Goal: Find specific page/section: Find specific page/section

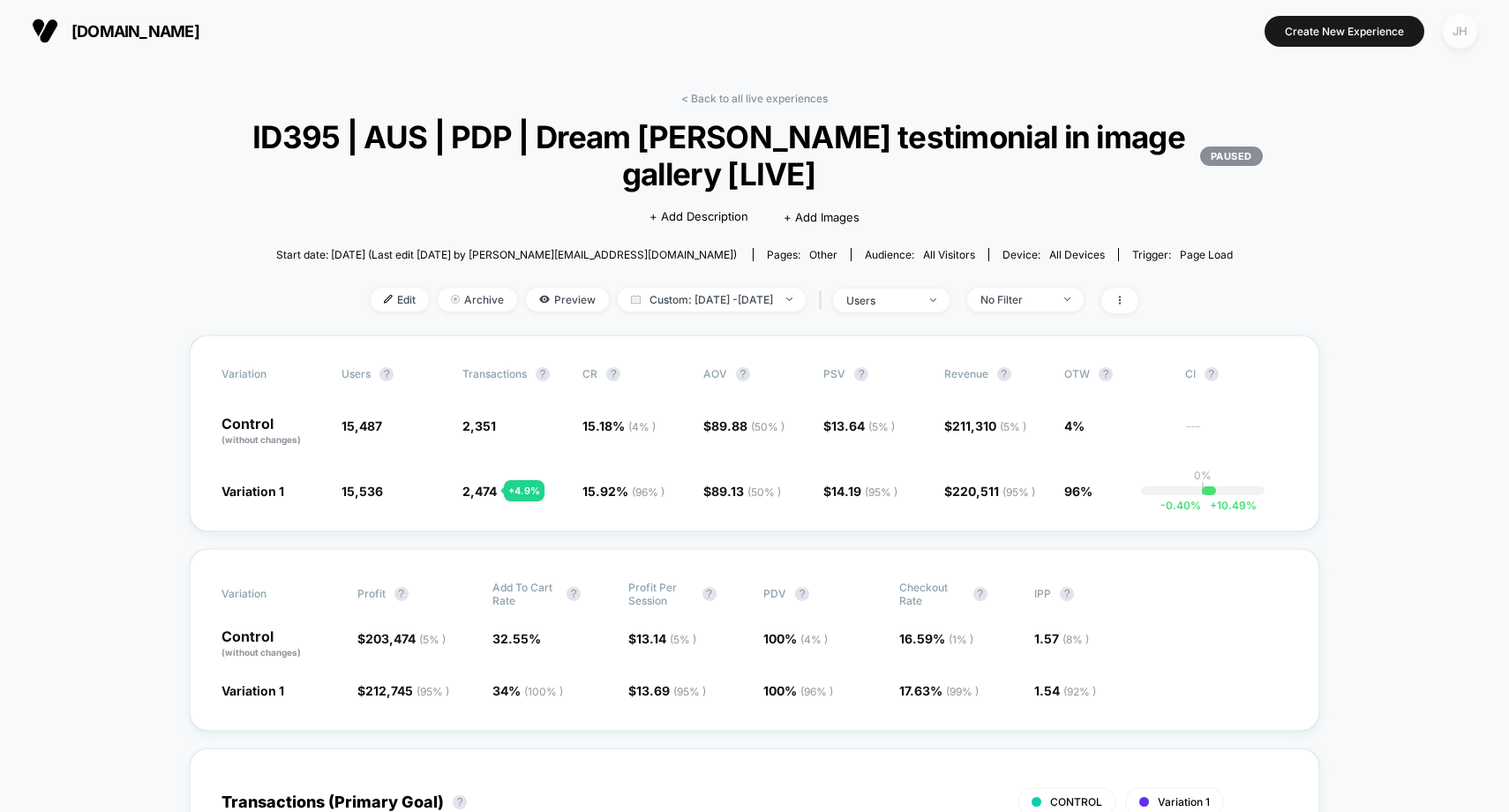
click at [1465, 31] on div "JH" at bounding box center [1461, 31] width 34 height 34
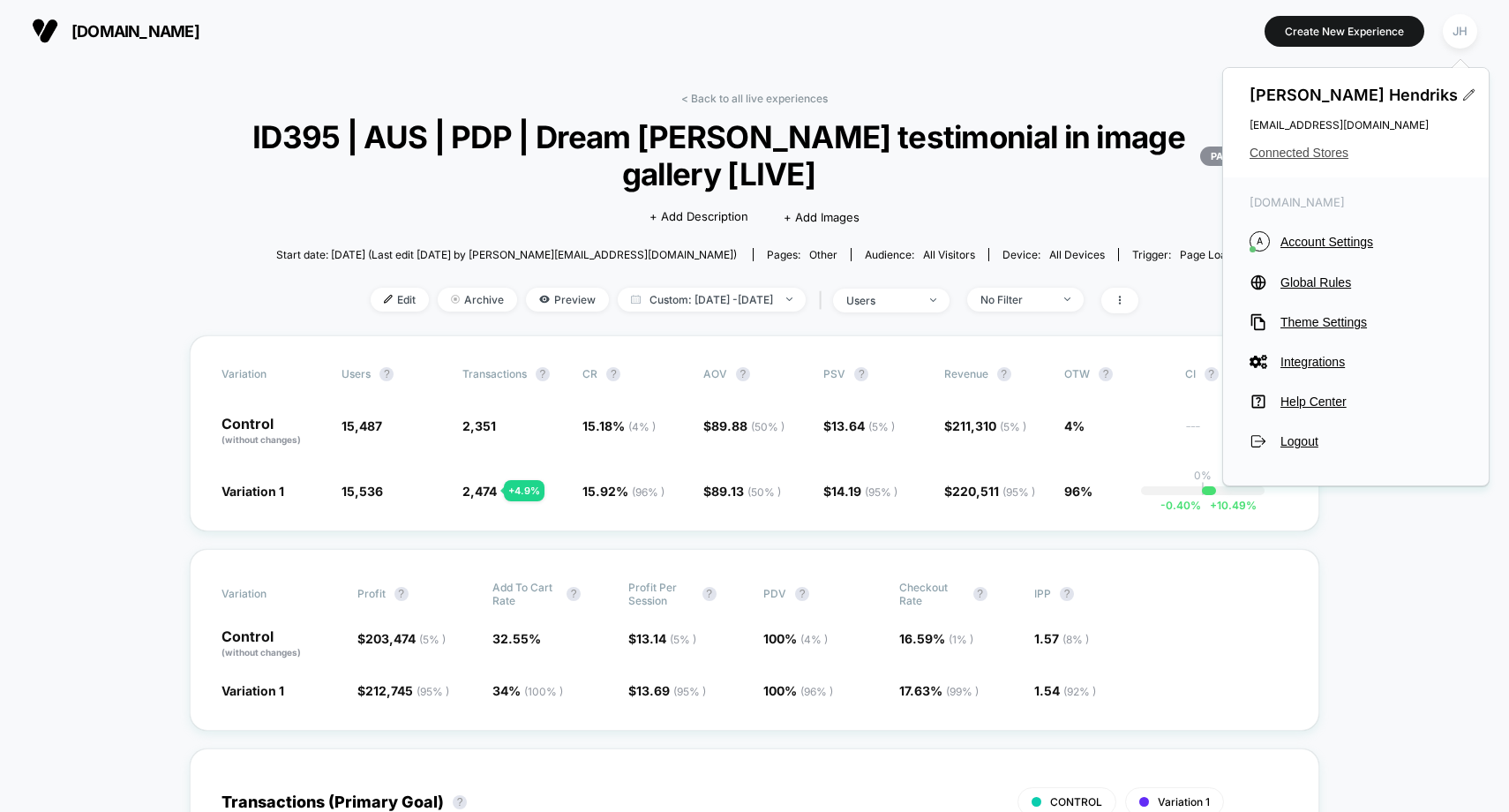
click at [1299, 153] on span "Connected Stores" at bounding box center [1355, 153] width 213 height 14
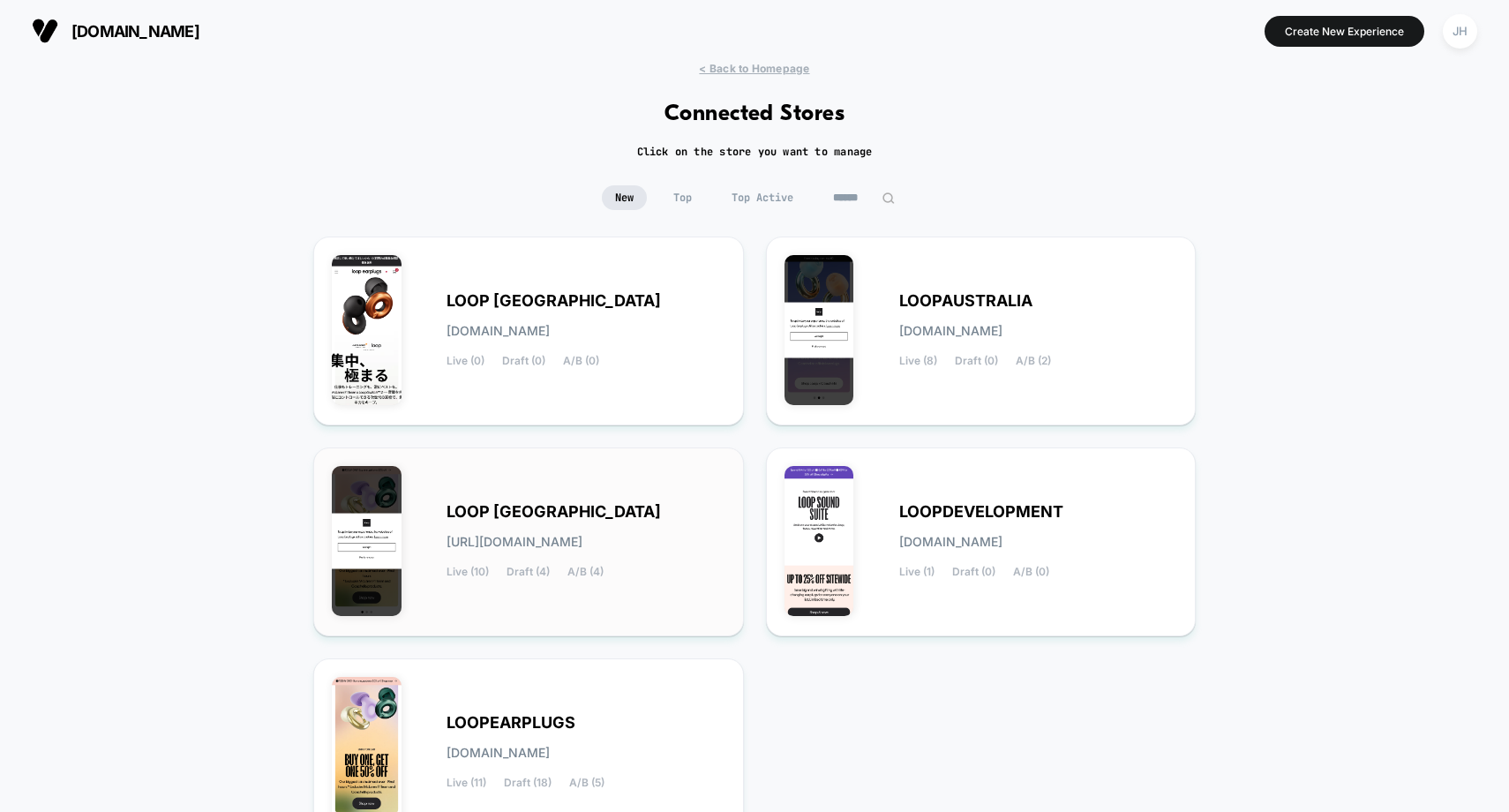
click at [519, 489] on div "LOOP [GEOGRAPHIC_DATA] [URL][DOMAIN_NAME] Live (10) Draft (4) A/B (4)" at bounding box center [529, 541] width 394 height 152
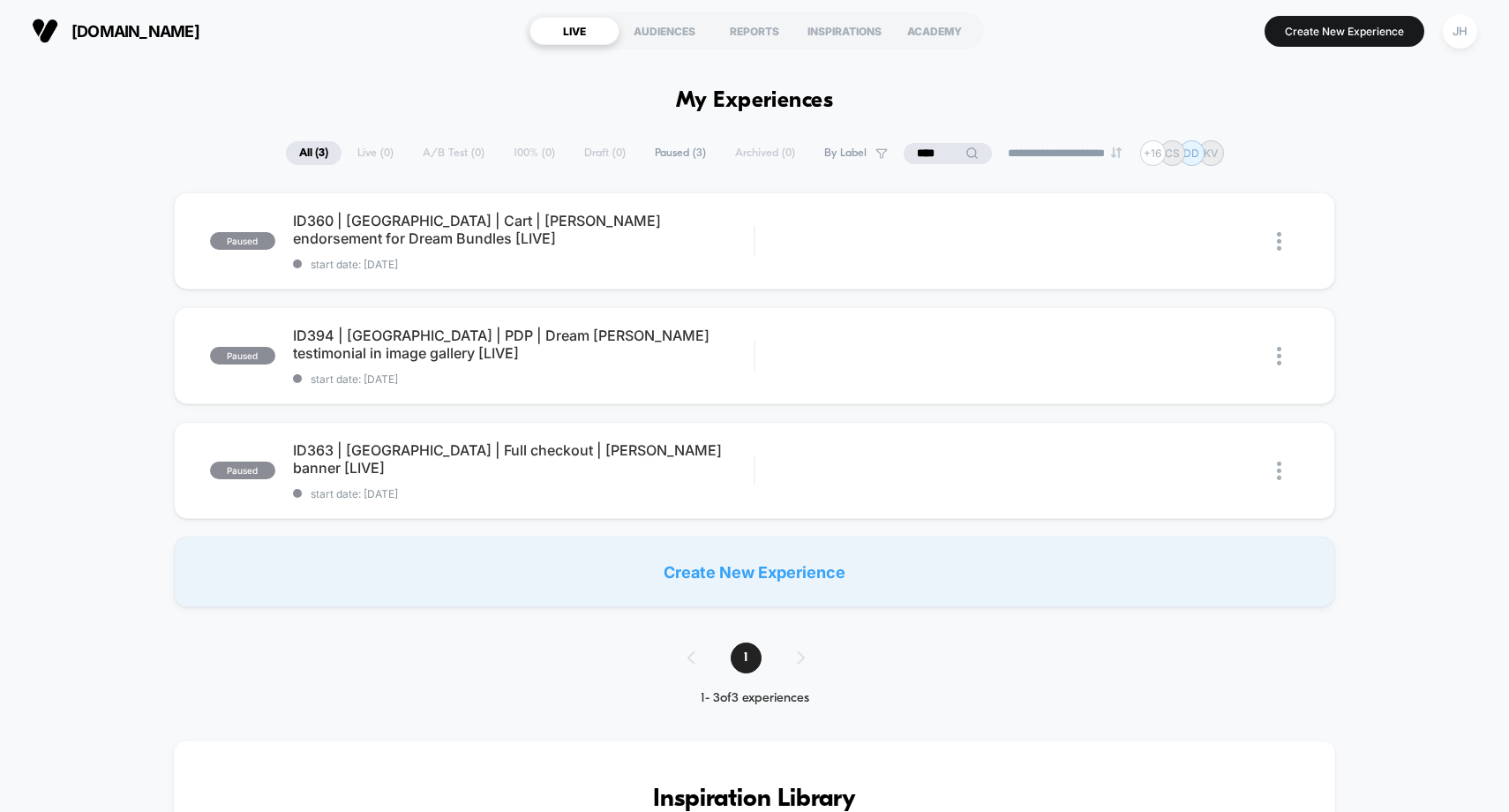
click at [935, 159] on input "****" at bounding box center [948, 153] width 88 height 22
click at [935, 159] on input "****" at bounding box center [948, 153] width 177 height 22
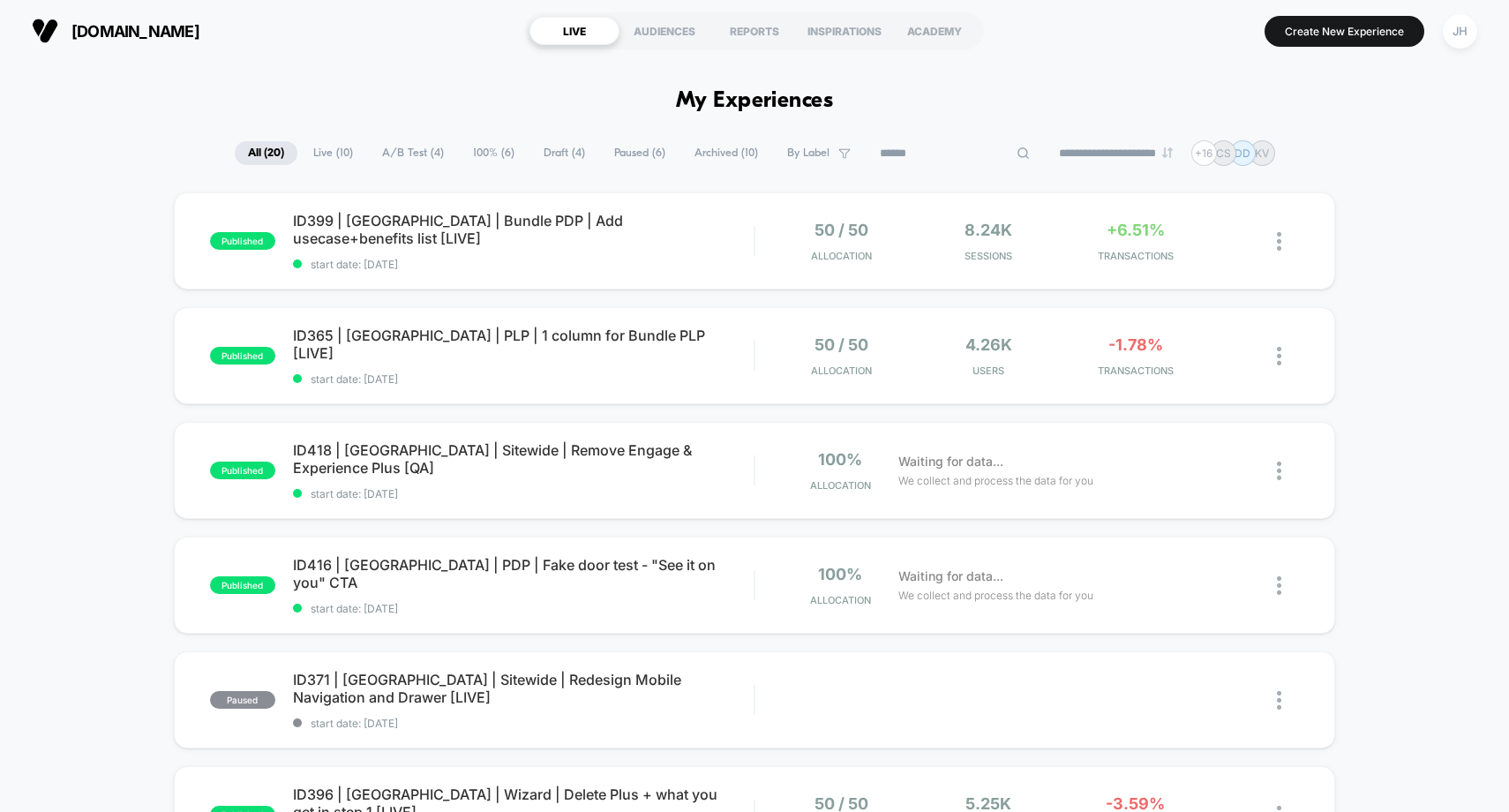
click at [534, 345] on span "ID365 | [GEOGRAPHIC_DATA] | PLP | 1 column for Bundle PLP [LIVE] Click to edit …" at bounding box center [523, 344] width 461 height 35
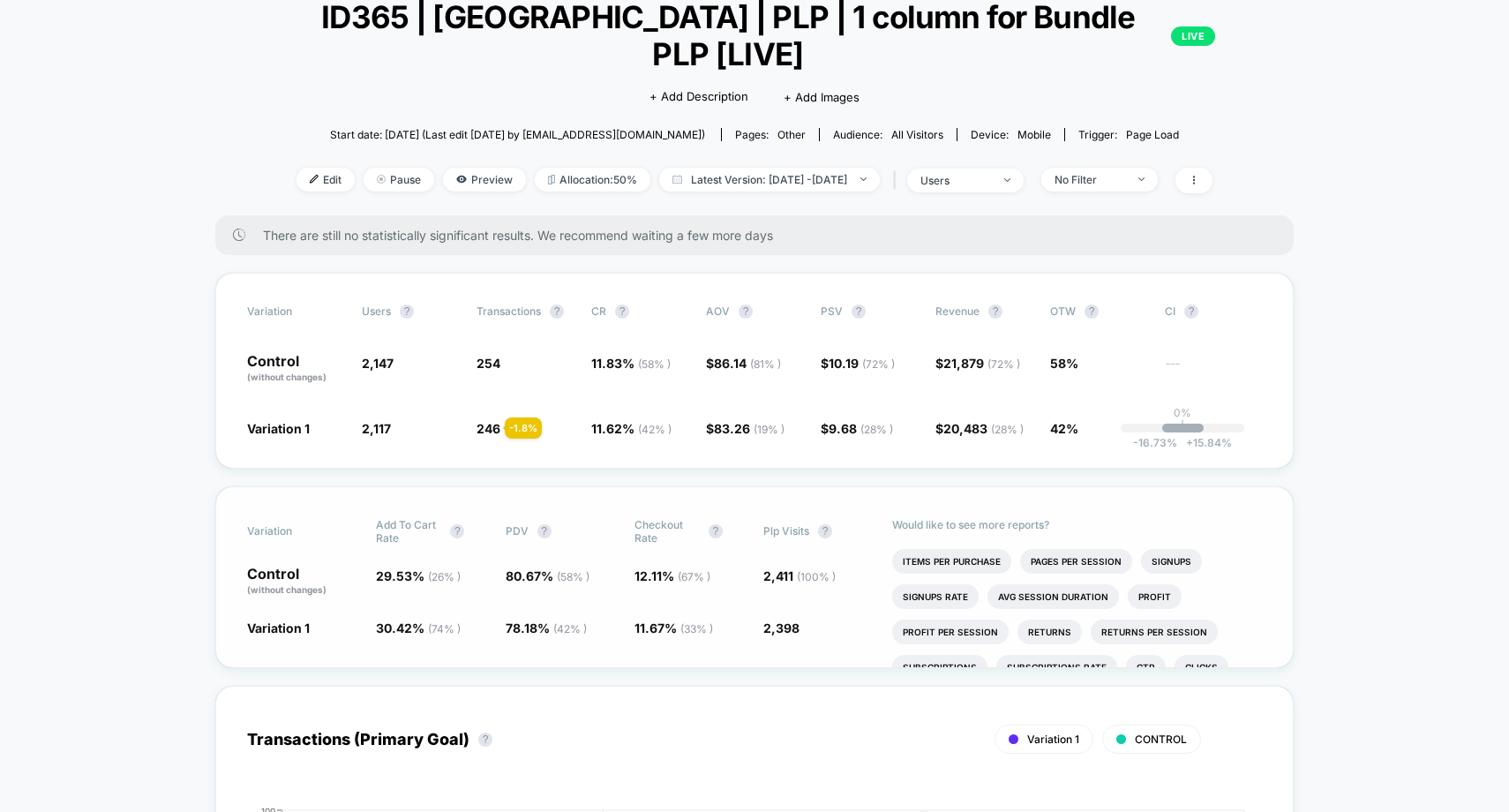
scroll to position [124, 0]
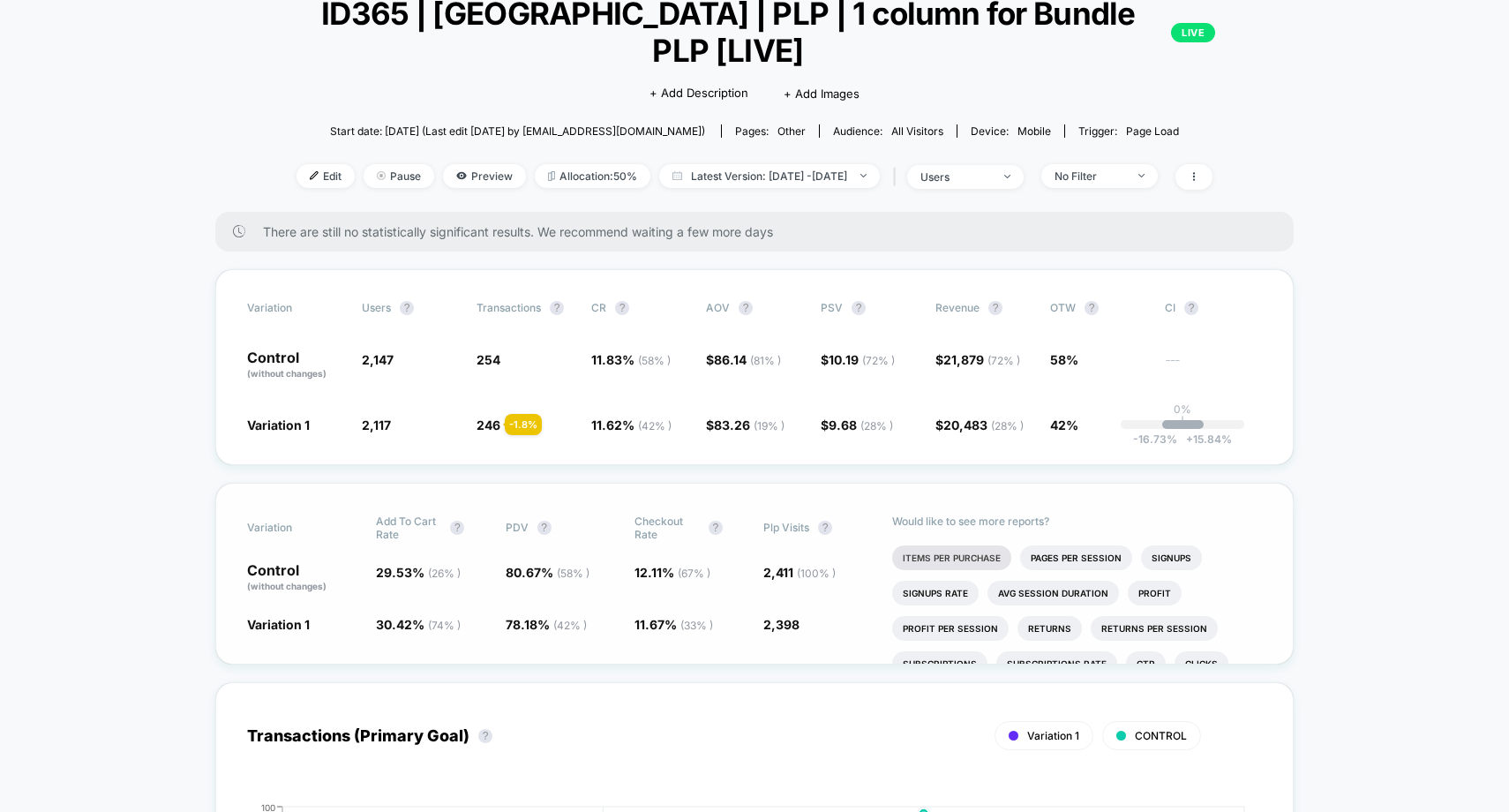
click at [926, 546] on li "Items Per Purchase" at bounding box center [952, 558] width 119 height 25
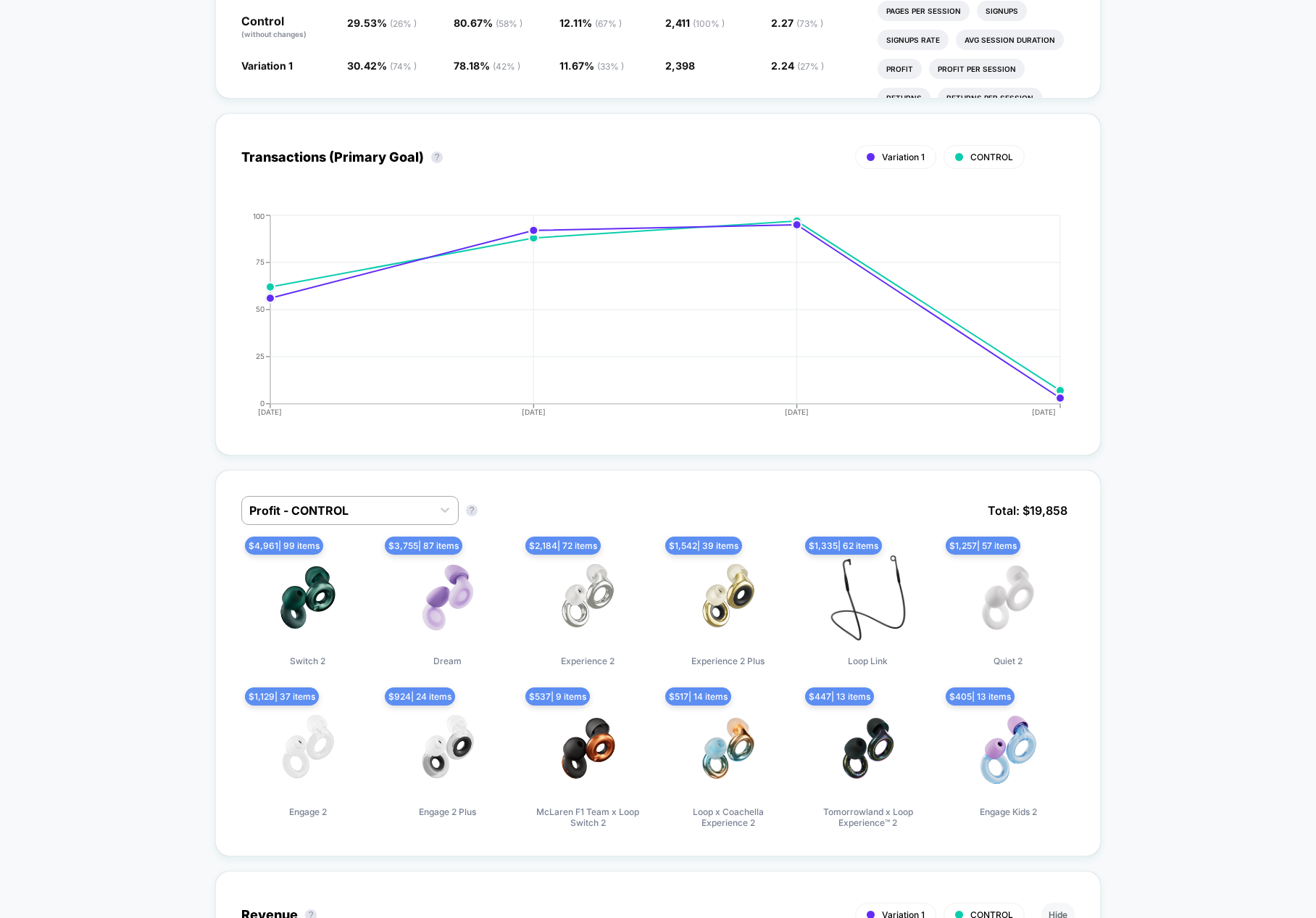
scroll to position [0, 0]
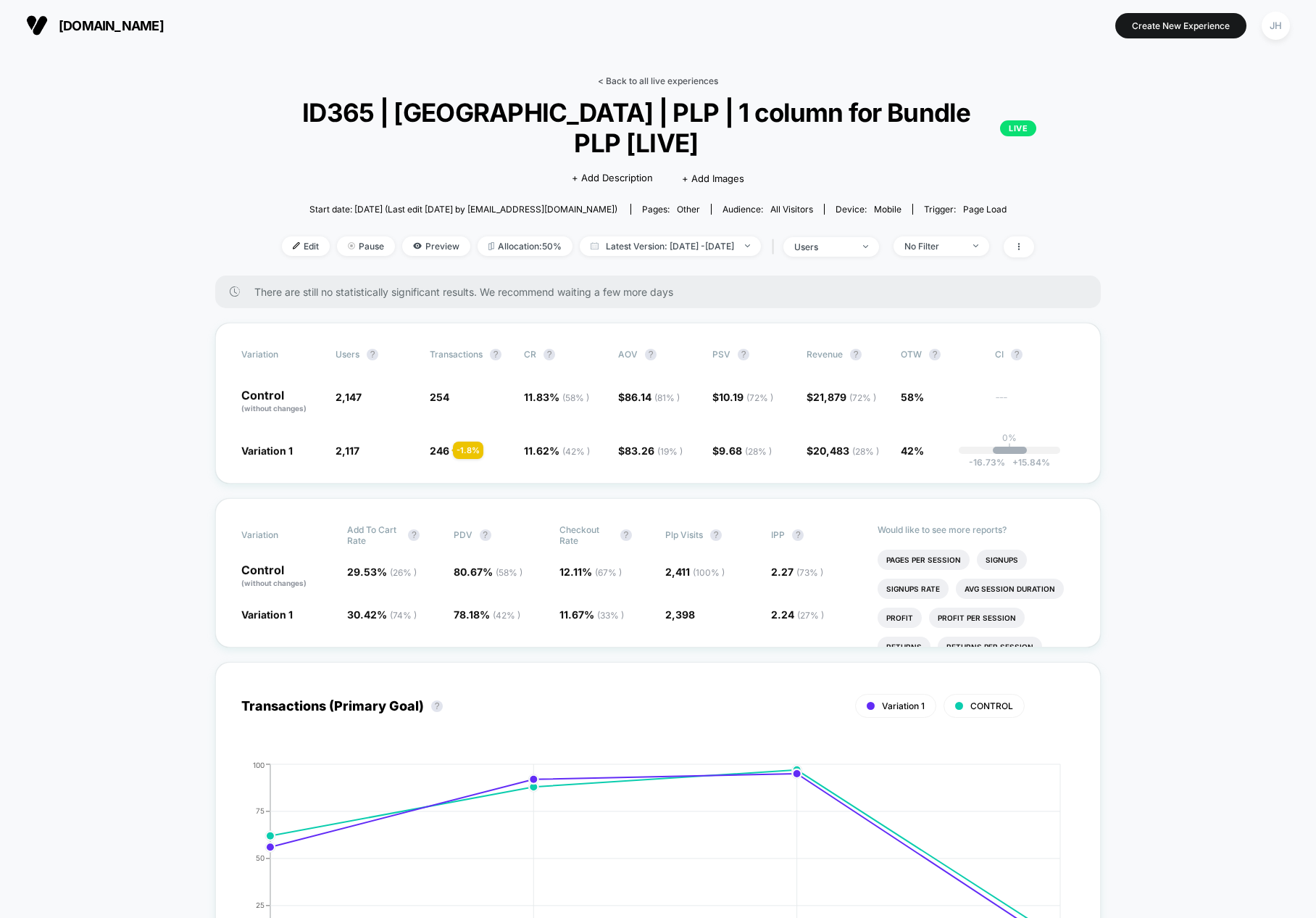
click at [652, 78] on link "< Back to all live experiences" at bounding box center [658, 80] width 120 height 11
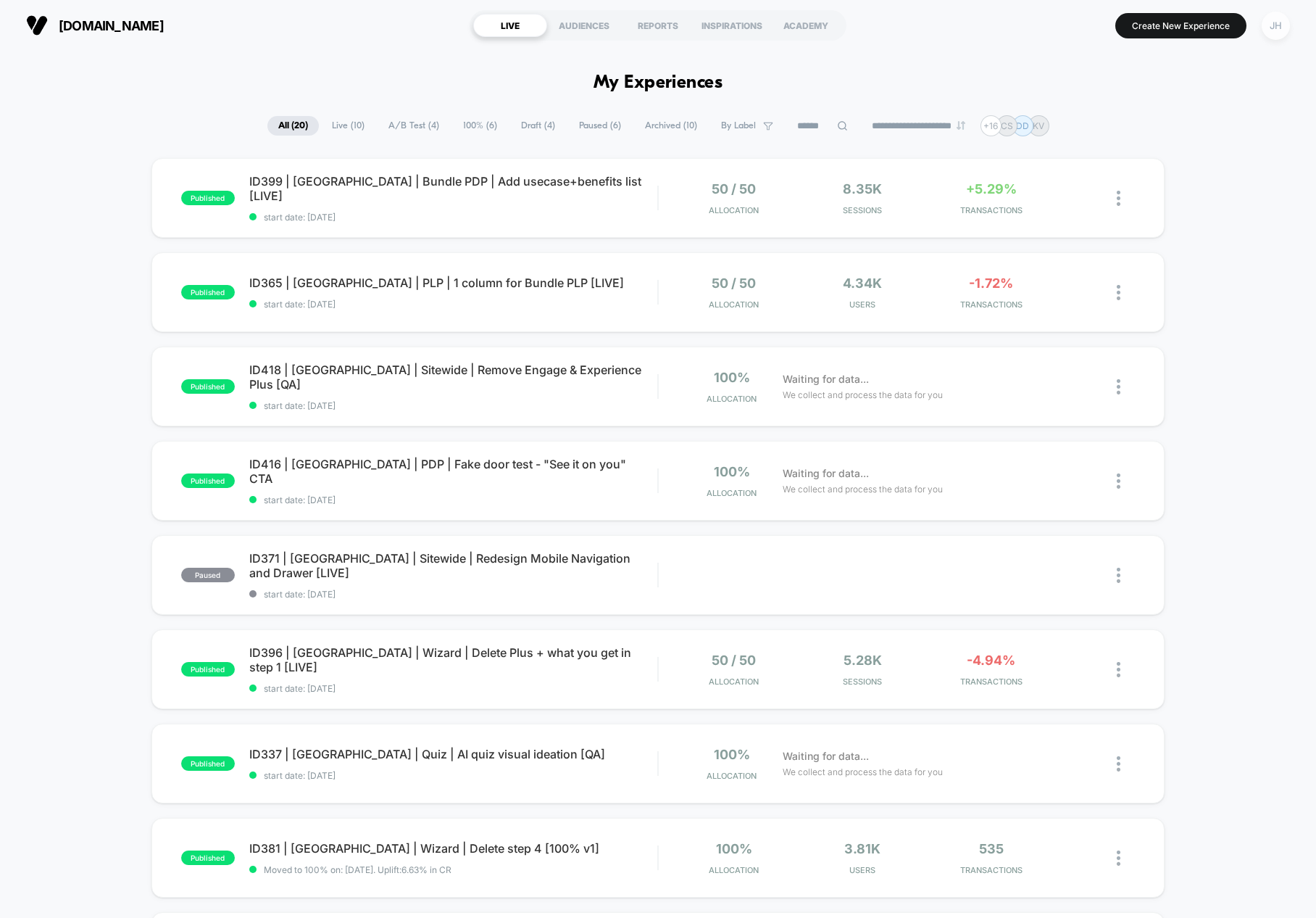
click at [1239, 23] on div "JH" at bounding box center [1276, 26] width 28 height 28
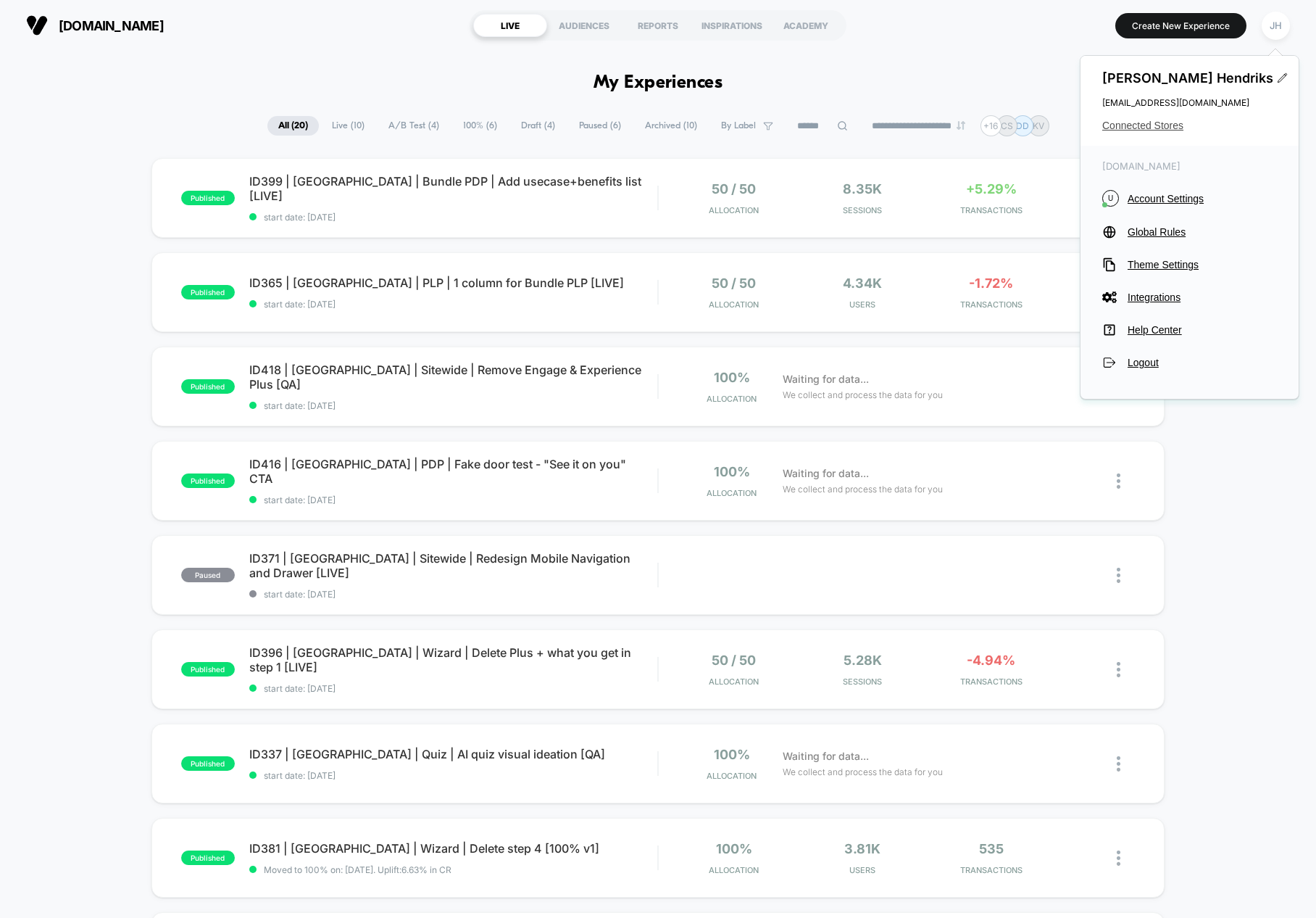
click at [1138, 121] on span "Connected Stores" at bounding box center [1189, 125] width 175 height 12
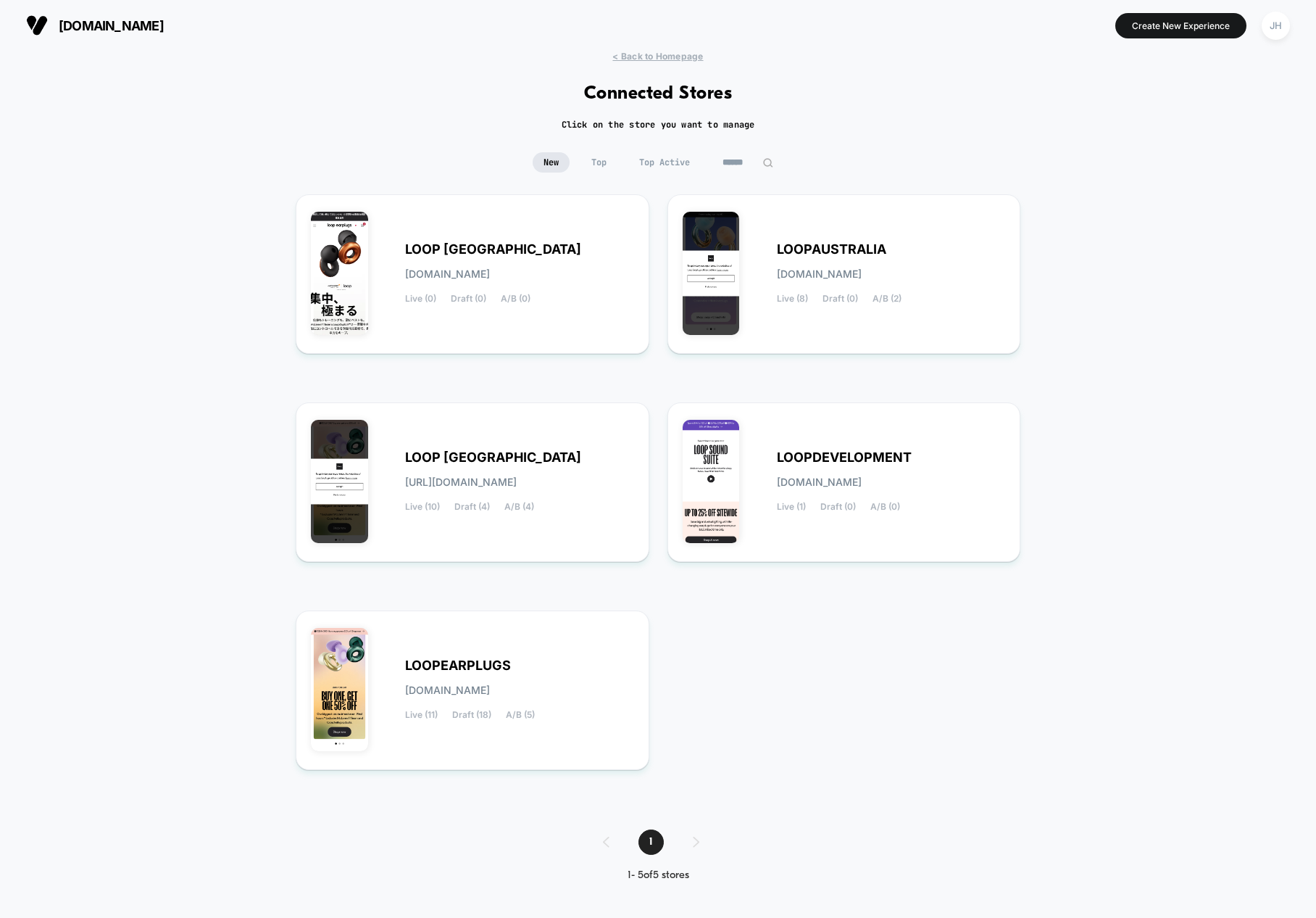
click at [481, 652] on div "LOOPEARPLUGS [DOMAIN_NAME] Live (11) Draft (18) A/B (5)" at bounding box center [473, 689] width 324 height 129
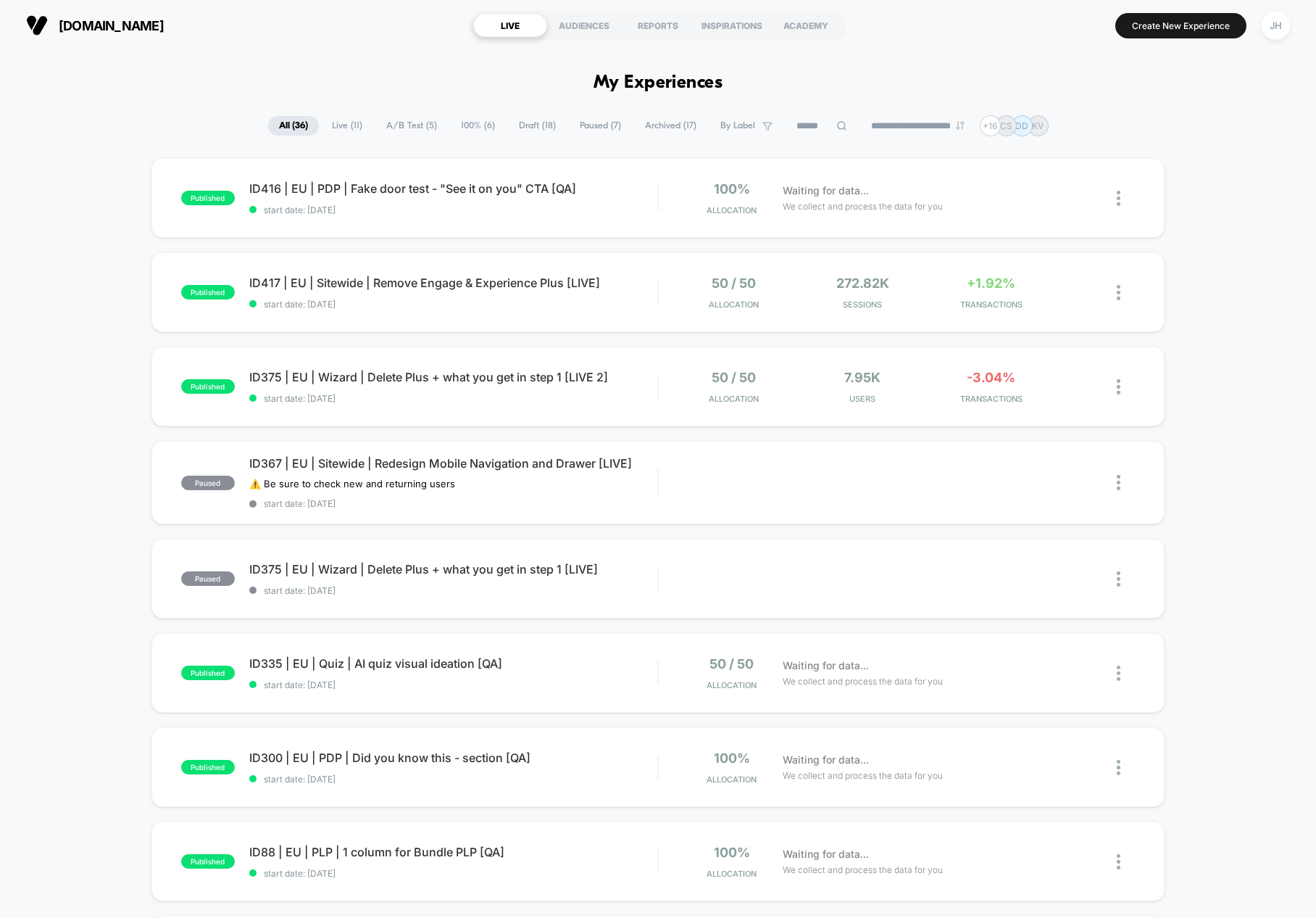
click at [801, 130] on input at bounding box center [822, 126] width 72 height 18
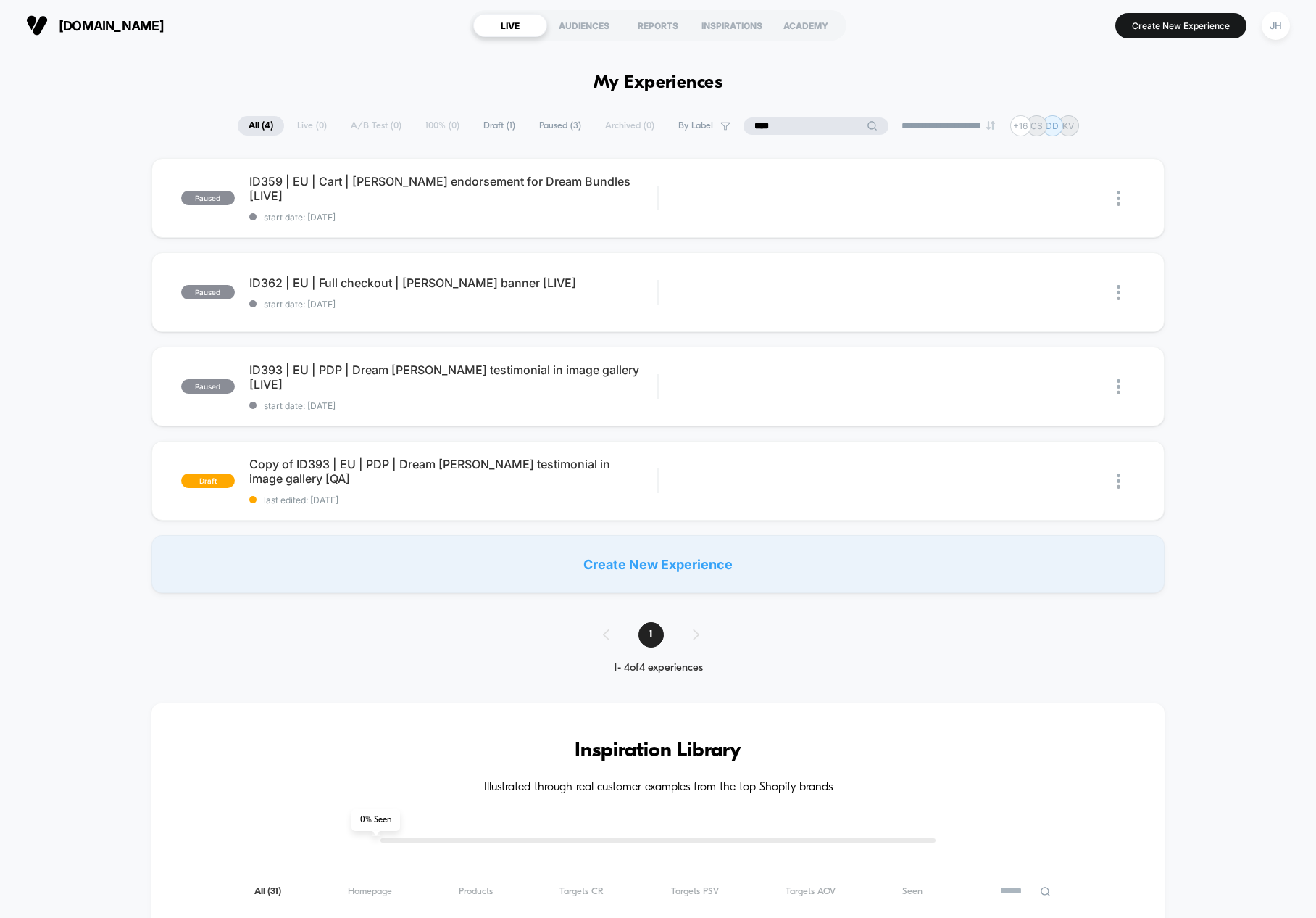
type input "****"
click at [1239, 164] on div "paused ID359 | [GEOGRAPHIC_DATA] | Cart | [PERSON_NAME] endorsement for Dream B…" at bounding box center [658, 375] width 1316 height 435
click at [383, 293] on div "ID362 | EU | Full checkout | [PERSON_NAME] banner [LIVE] Click to edit experien…" at bounding box center [453, 293] width 408 height 34
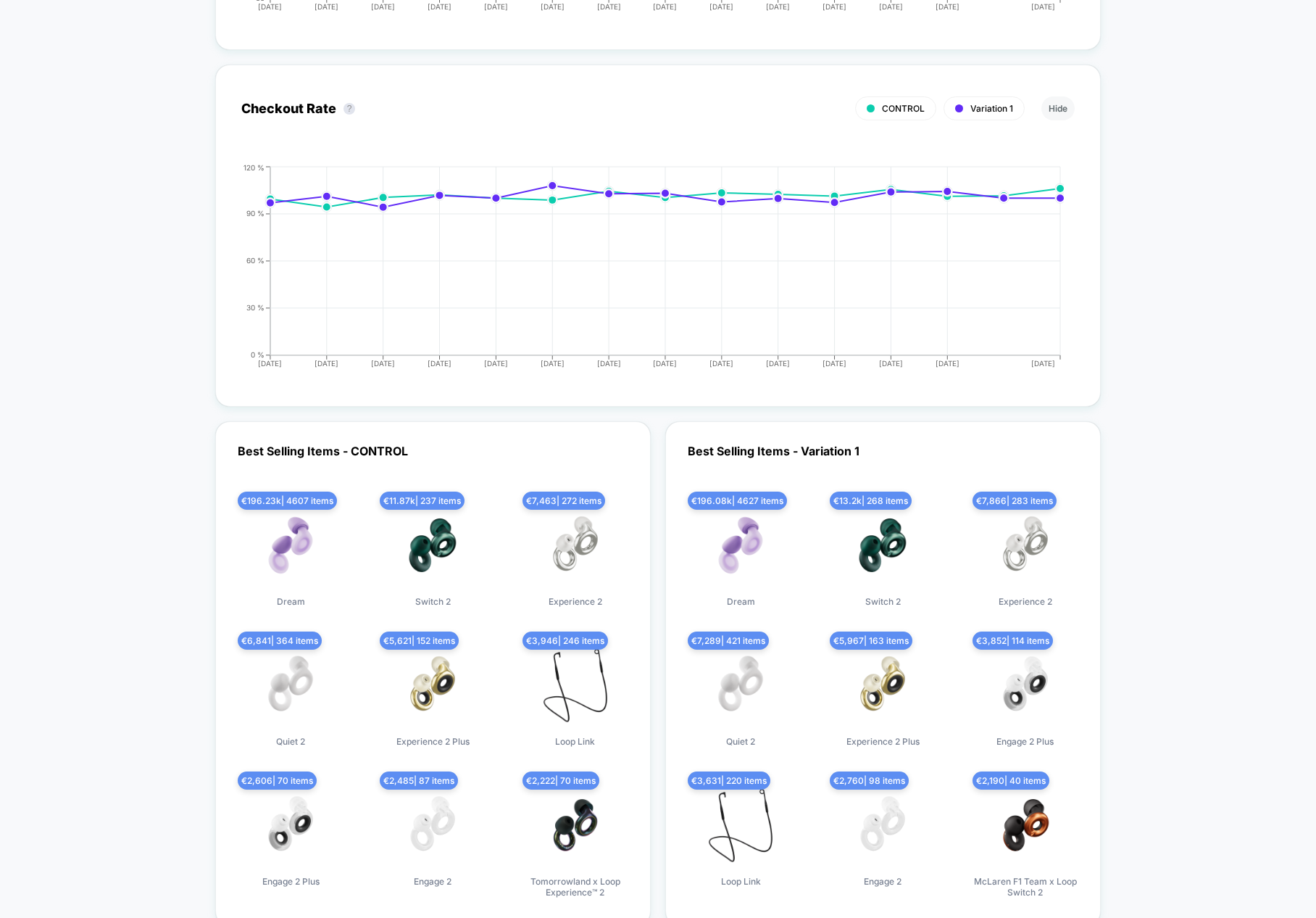
scroll to position [3815, 0]
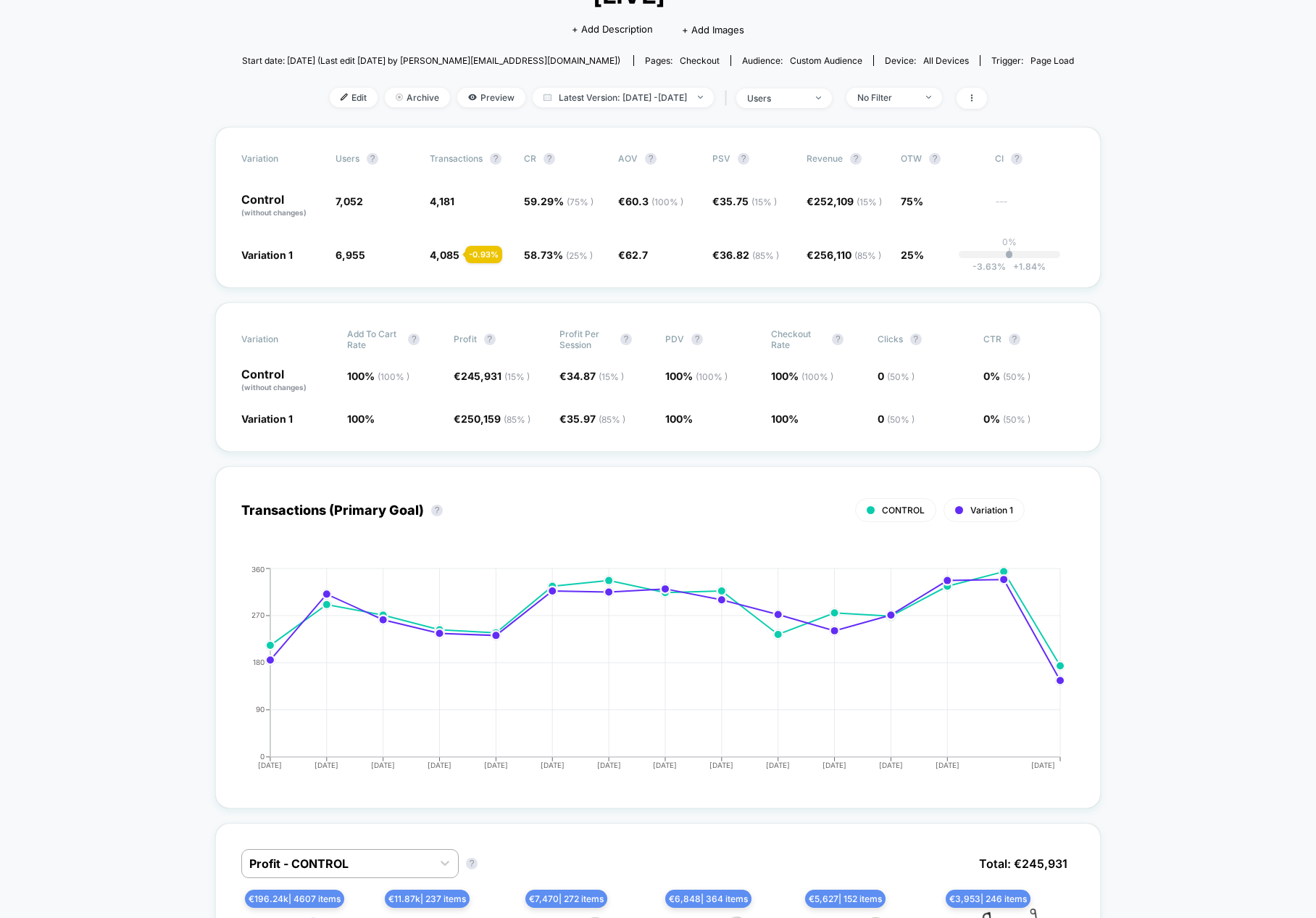
scroll to position [0, 0]
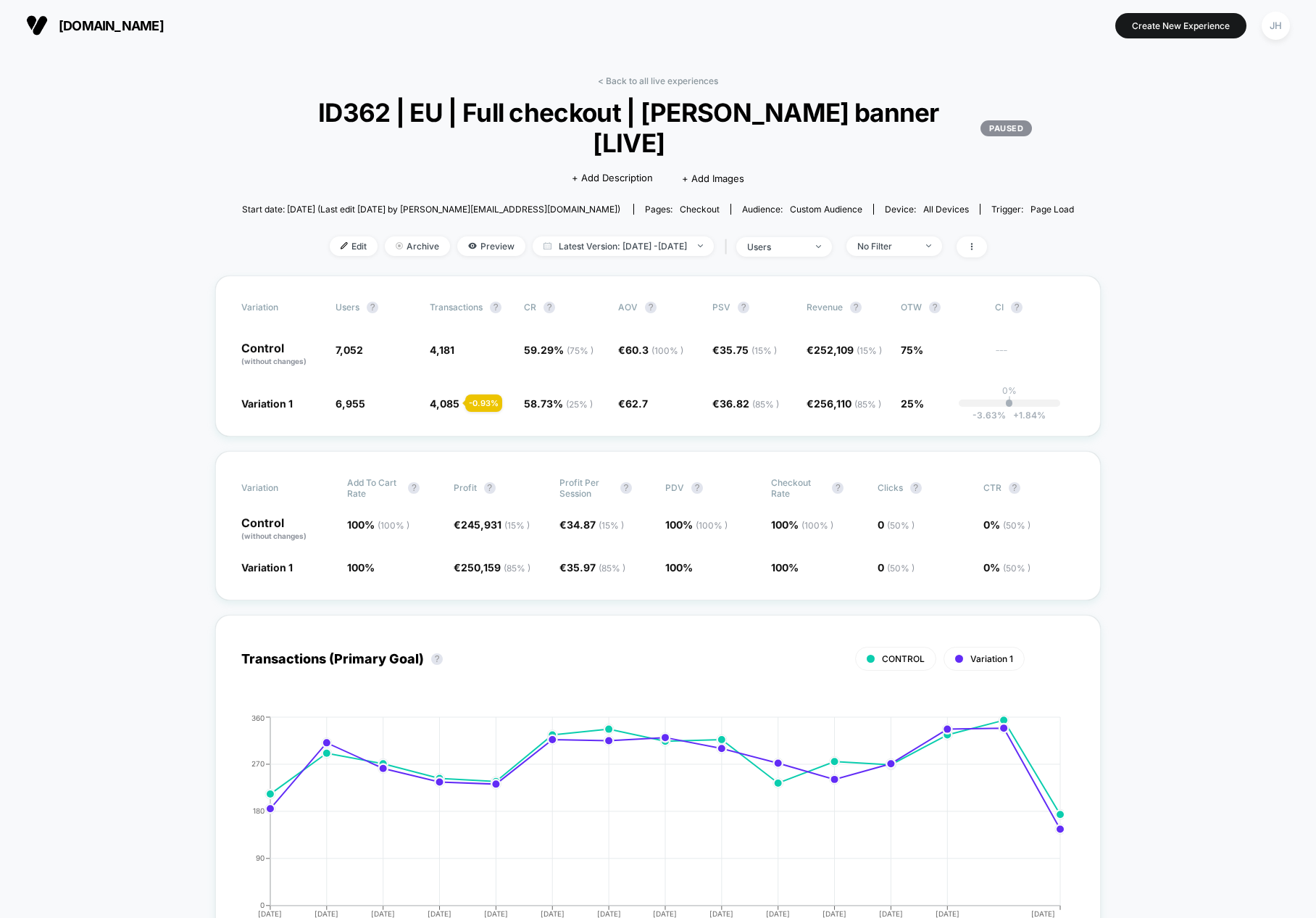
click at [1239, 25] on div "JH" at bounding box center [1276, 26] width 28 height 28
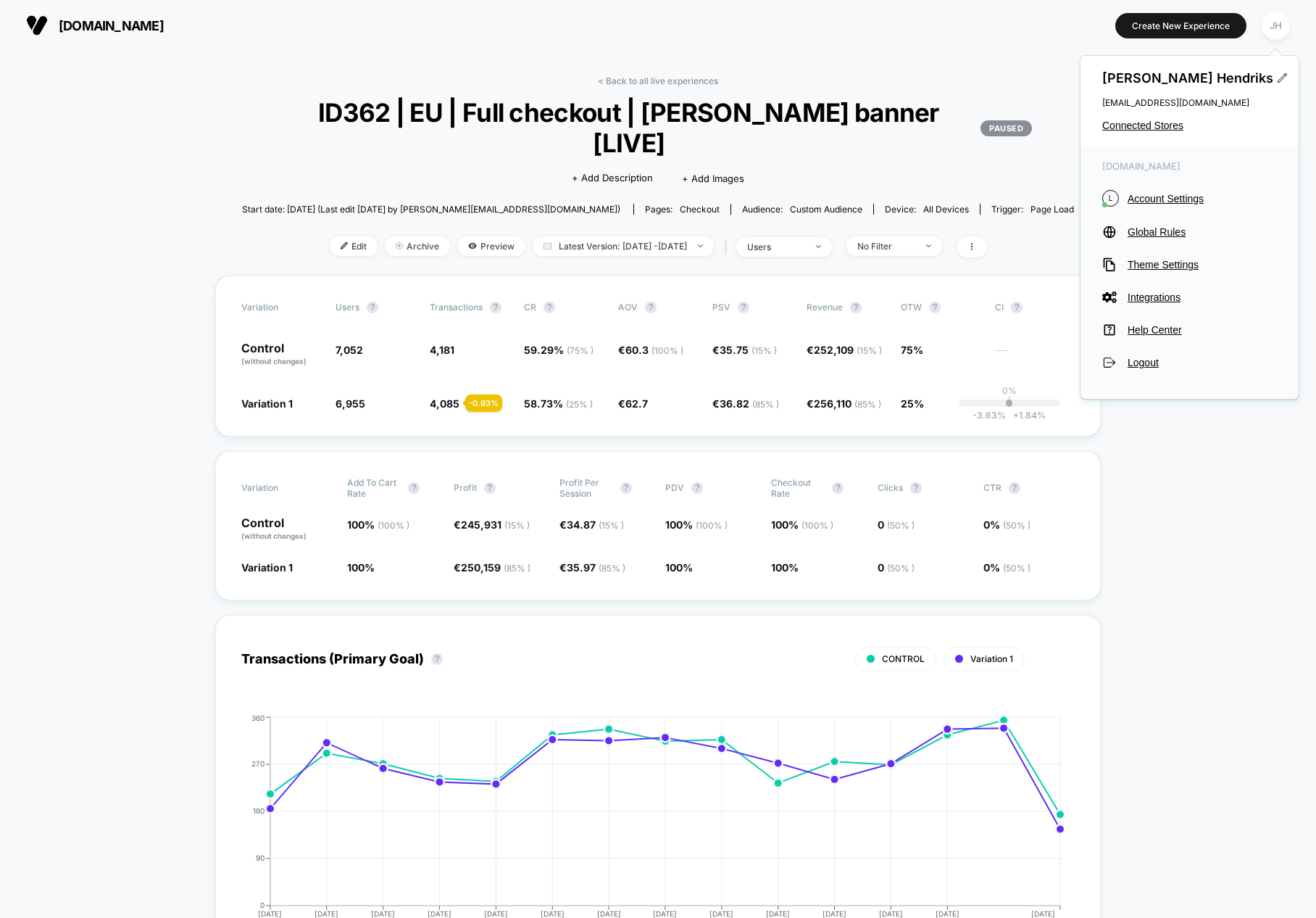
click at [1159, 127] on span "Connected Stores" at bounding box center [1189, 125] width 175 height 12
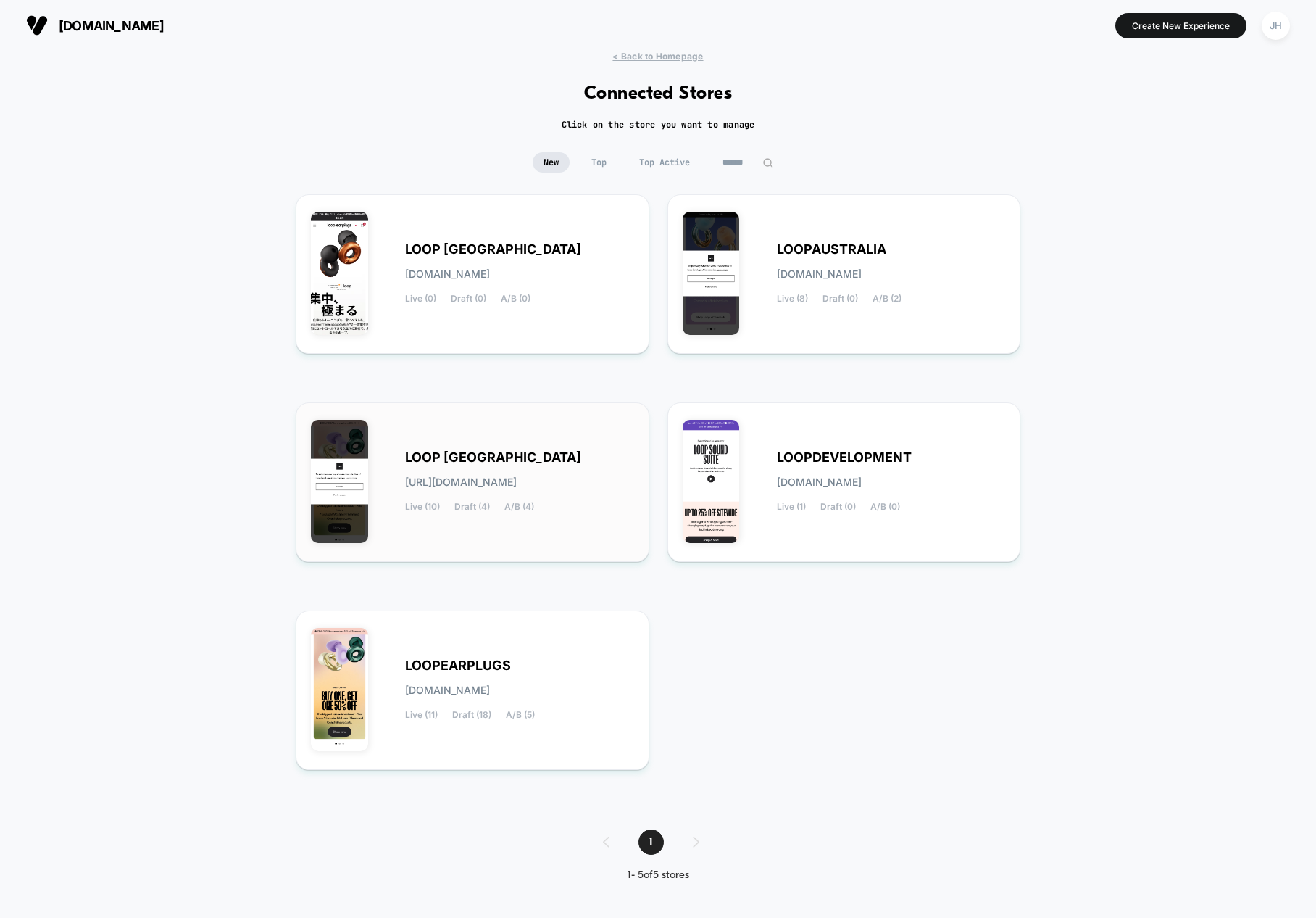
click at [475, 461] on span "LOOP [GEOGRAPHIC_DATA]" at bounding box center [493, 458] width 176 height 10
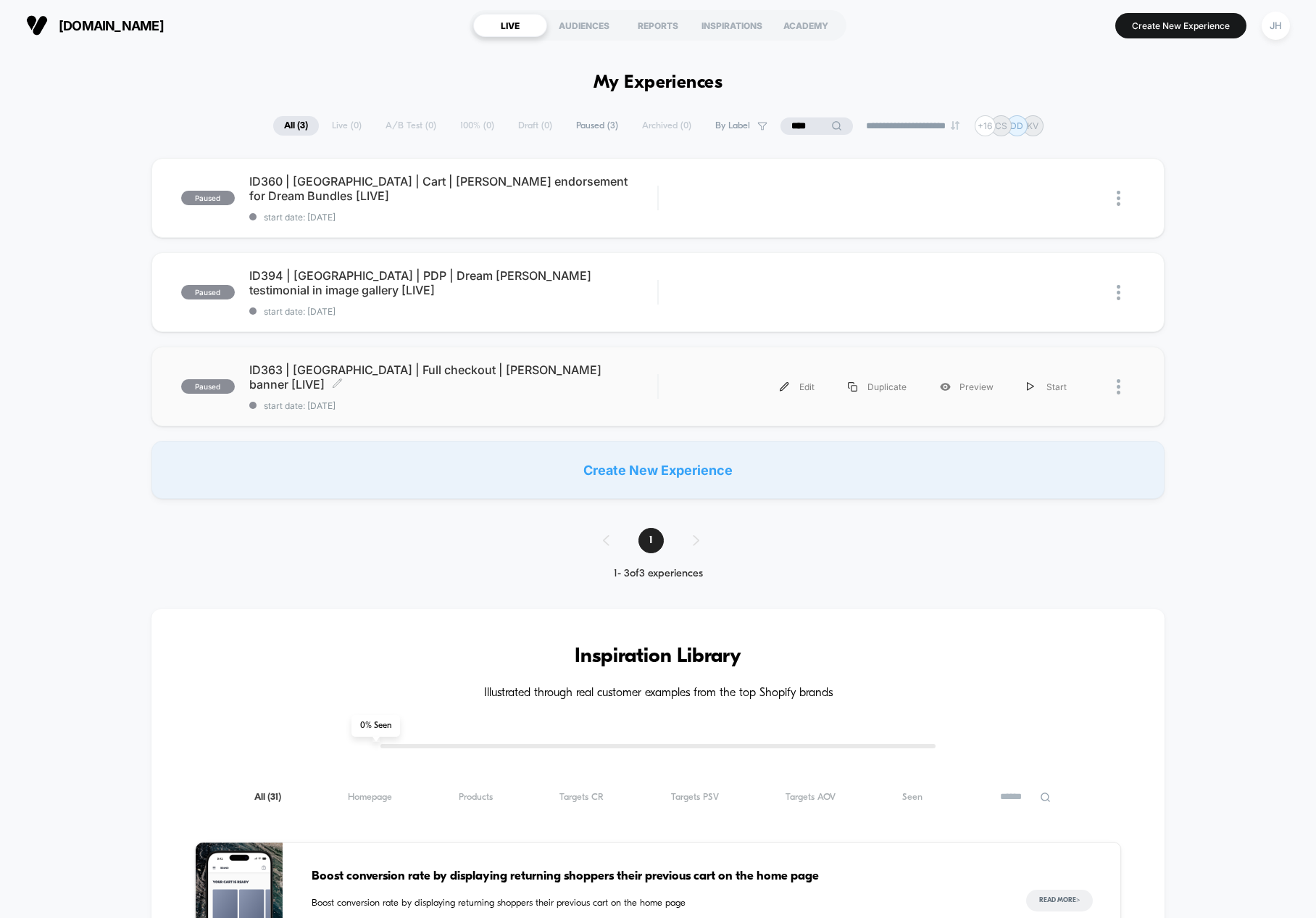
click at [454, 377] on span "ID363 | [GEOGRAPHIC_DATA] | Full checkout | [PERSON_NAME] banner [LIVE] Click t…" at bounding box center [453, 377] width 408 height 29
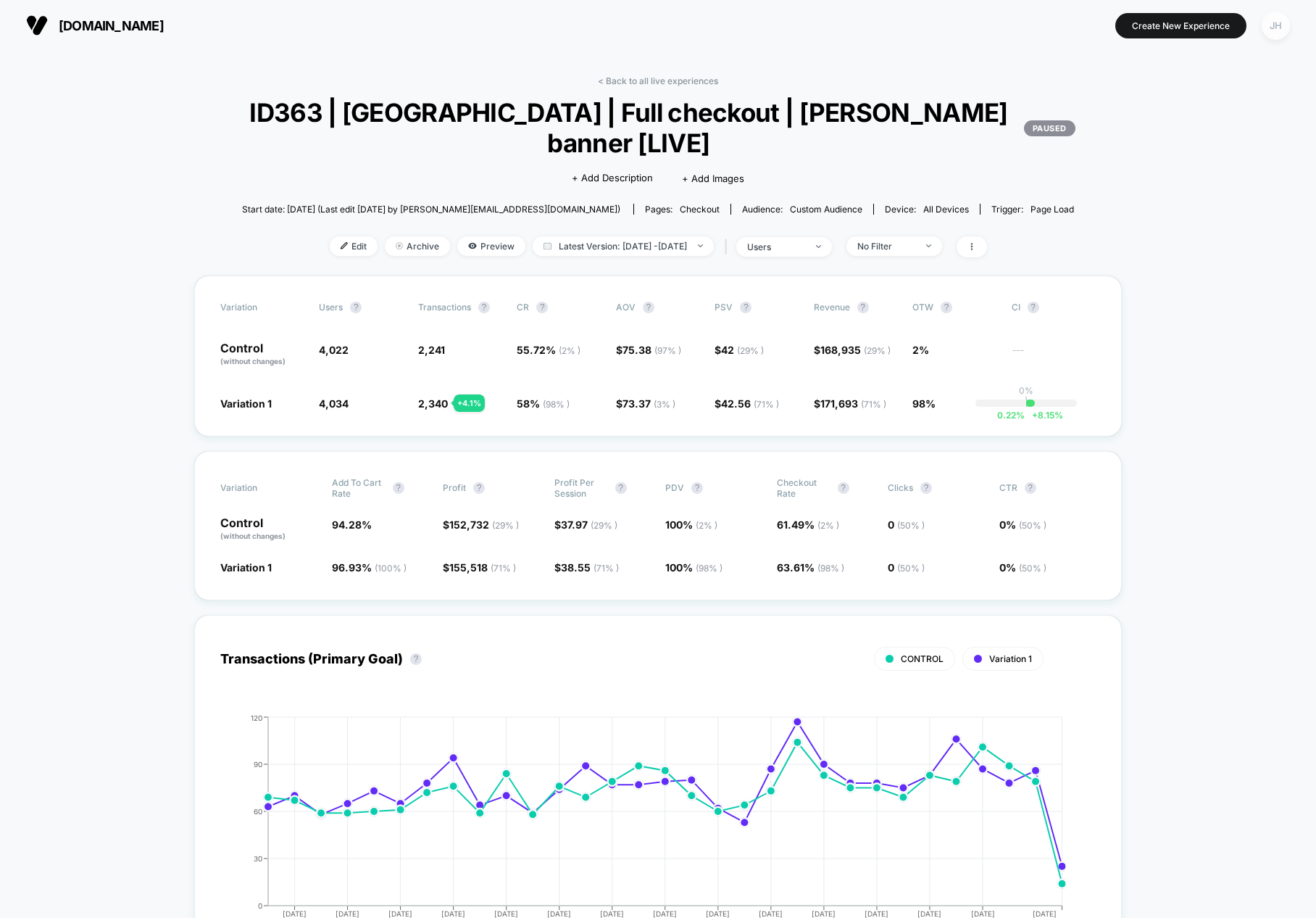
click at [1239, 21] on div "JH" at bounding box center [1276, 26] width 28 height 28
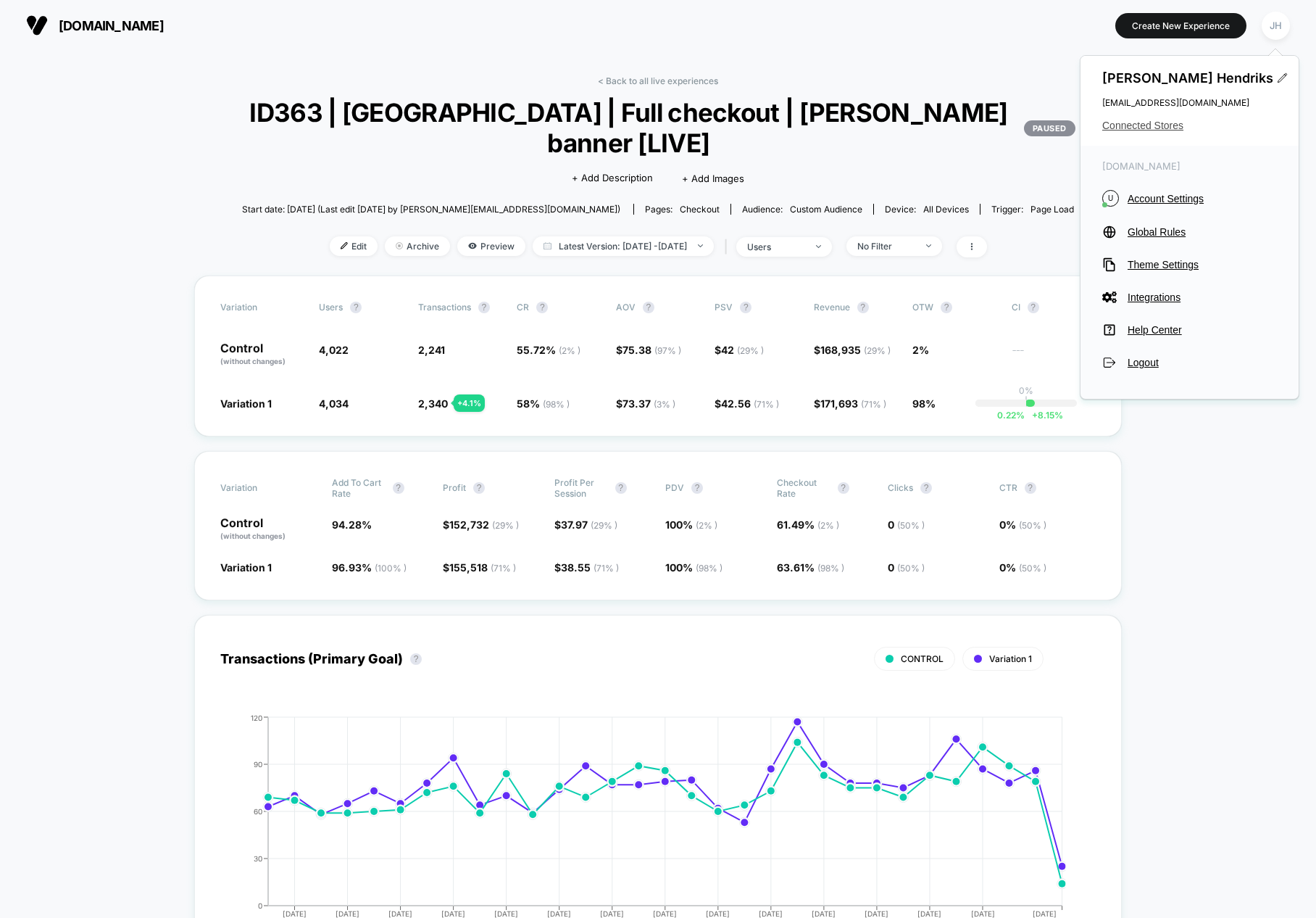
click at [1136, 127] on span "Connected Stores" at bounding box center [1189, 125] width 175 height 12
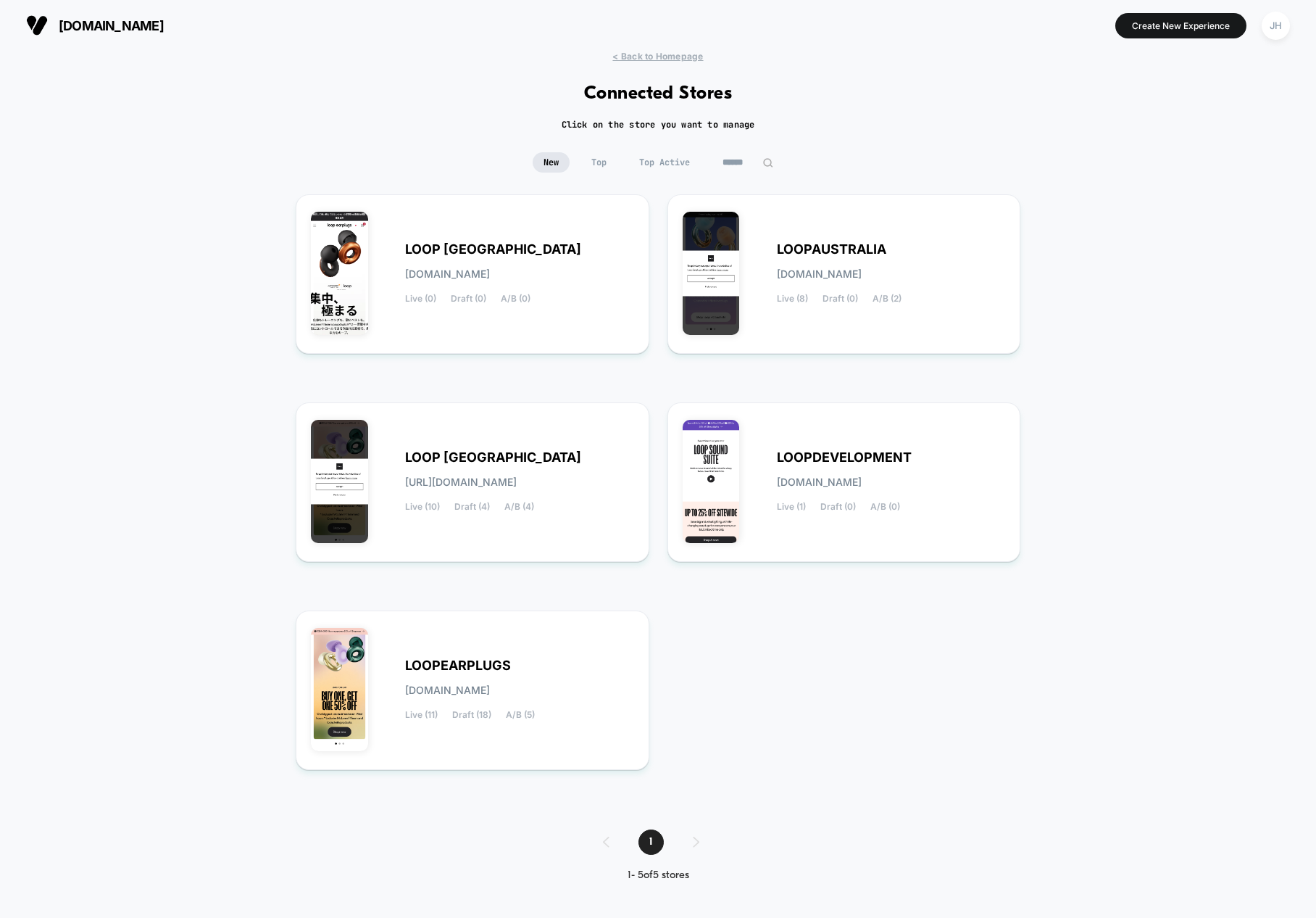
click at [468, 664] on span "LOOPEARPLUGS" at bounding box center [459, 666] width 106 height 10
